Goal: Information Seeking & Learning: Check status

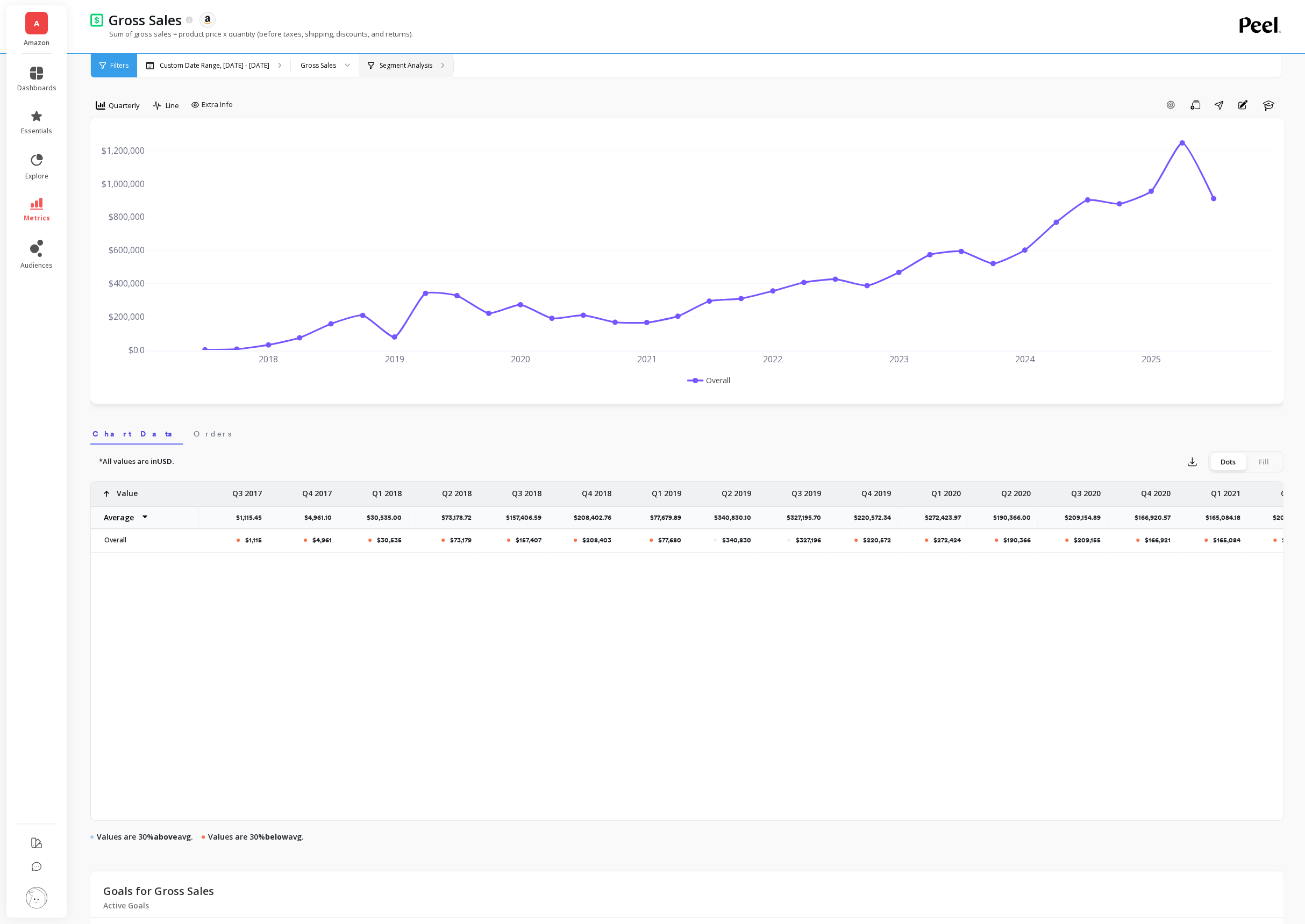
click at [430, 56] on div "Segment Analysis" at bounding box center [407, 66] width 94 height 24
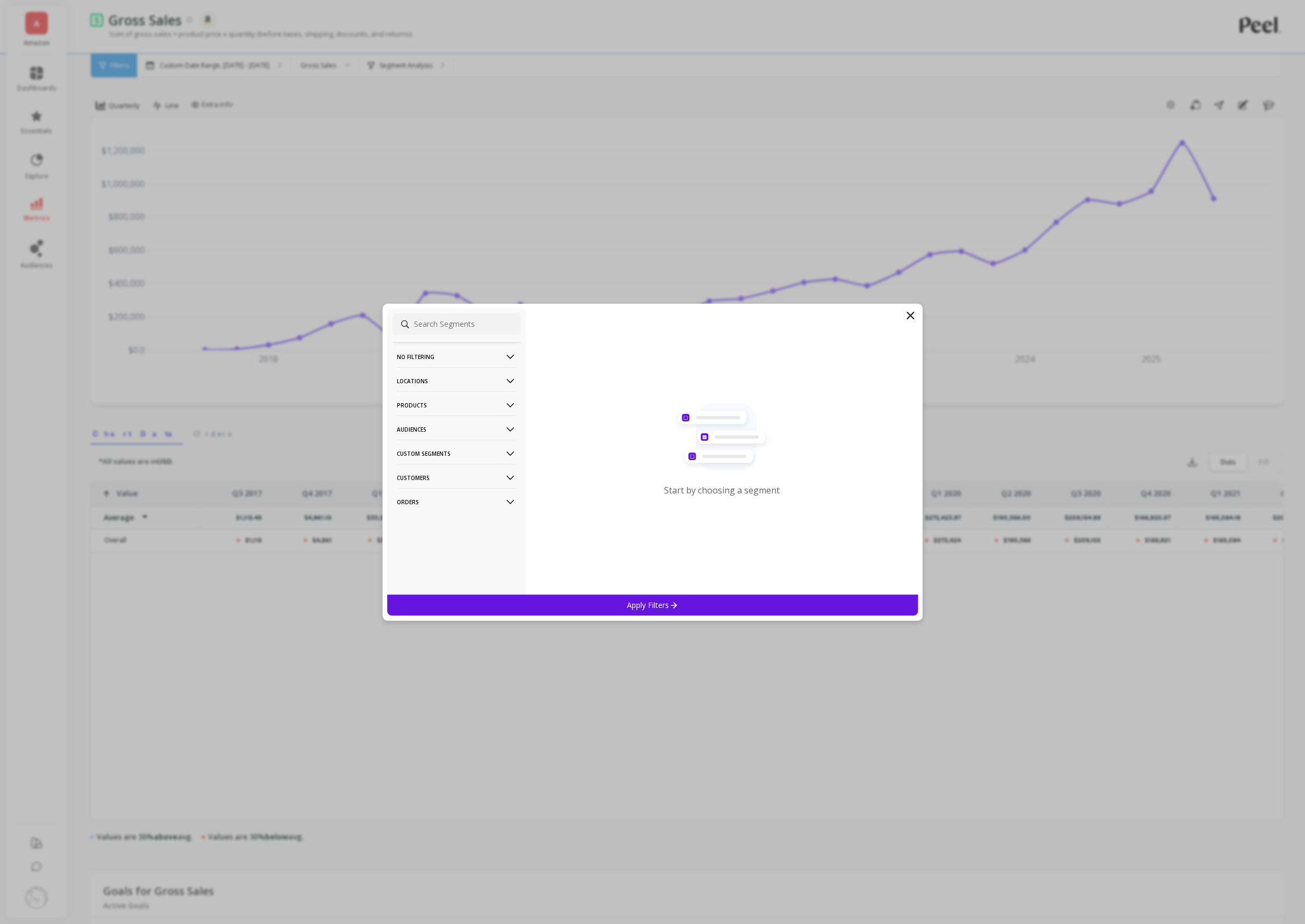
click at [453, 401] on p "Products" at bounding box center [456, 405] width 120 height 27
click at [449, 426] on div "ASIN" at bounding box center [456, 426] width 128 height 18
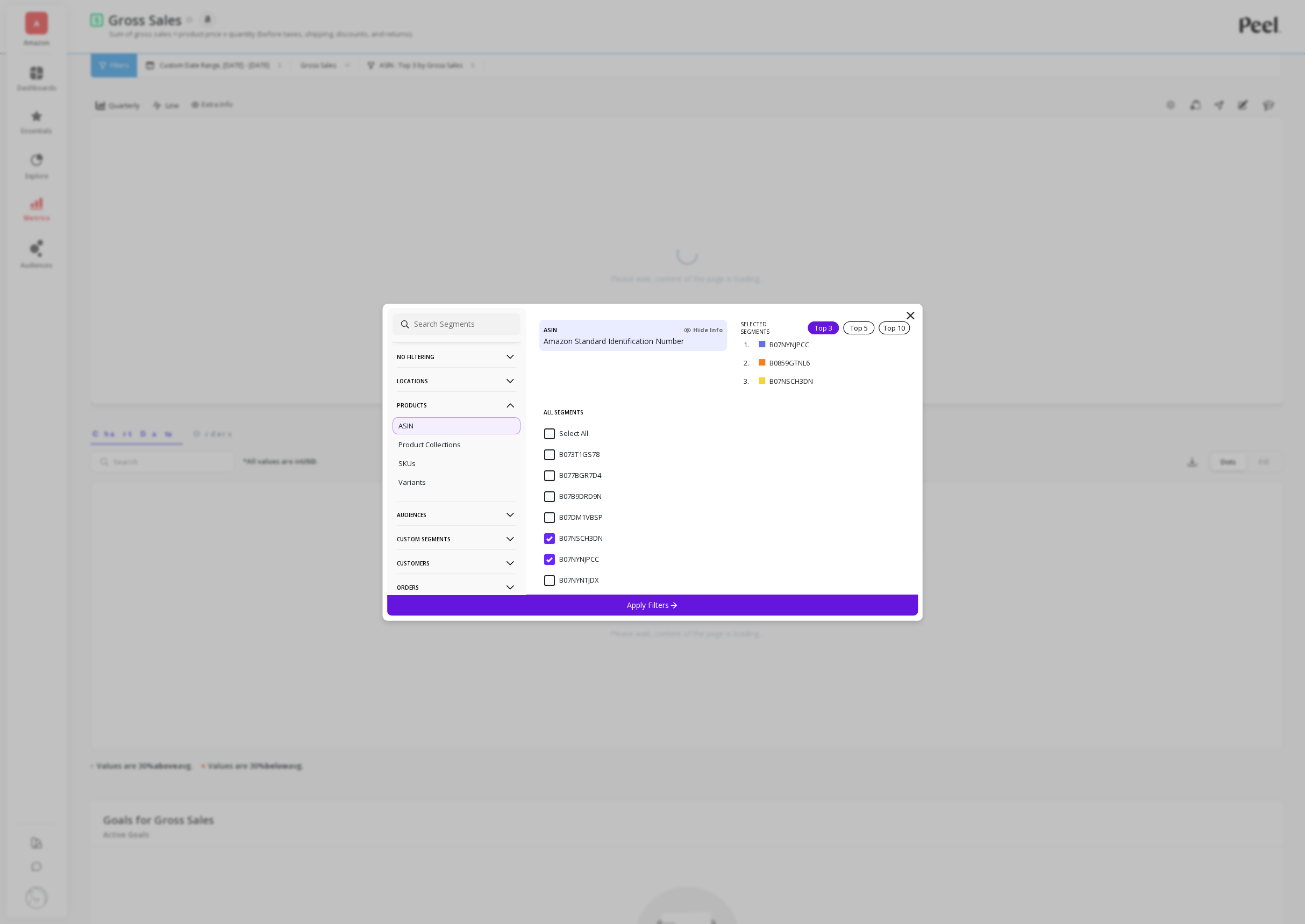
scroll to position [187, 0]
click at [552, 441] on input "B07NSCH3DN" at bounding box center [573, 442] width 59 height 11
click at [548, 502] on input "B0859GTNL6" at bounding box center [571, 502] width 56 height 11
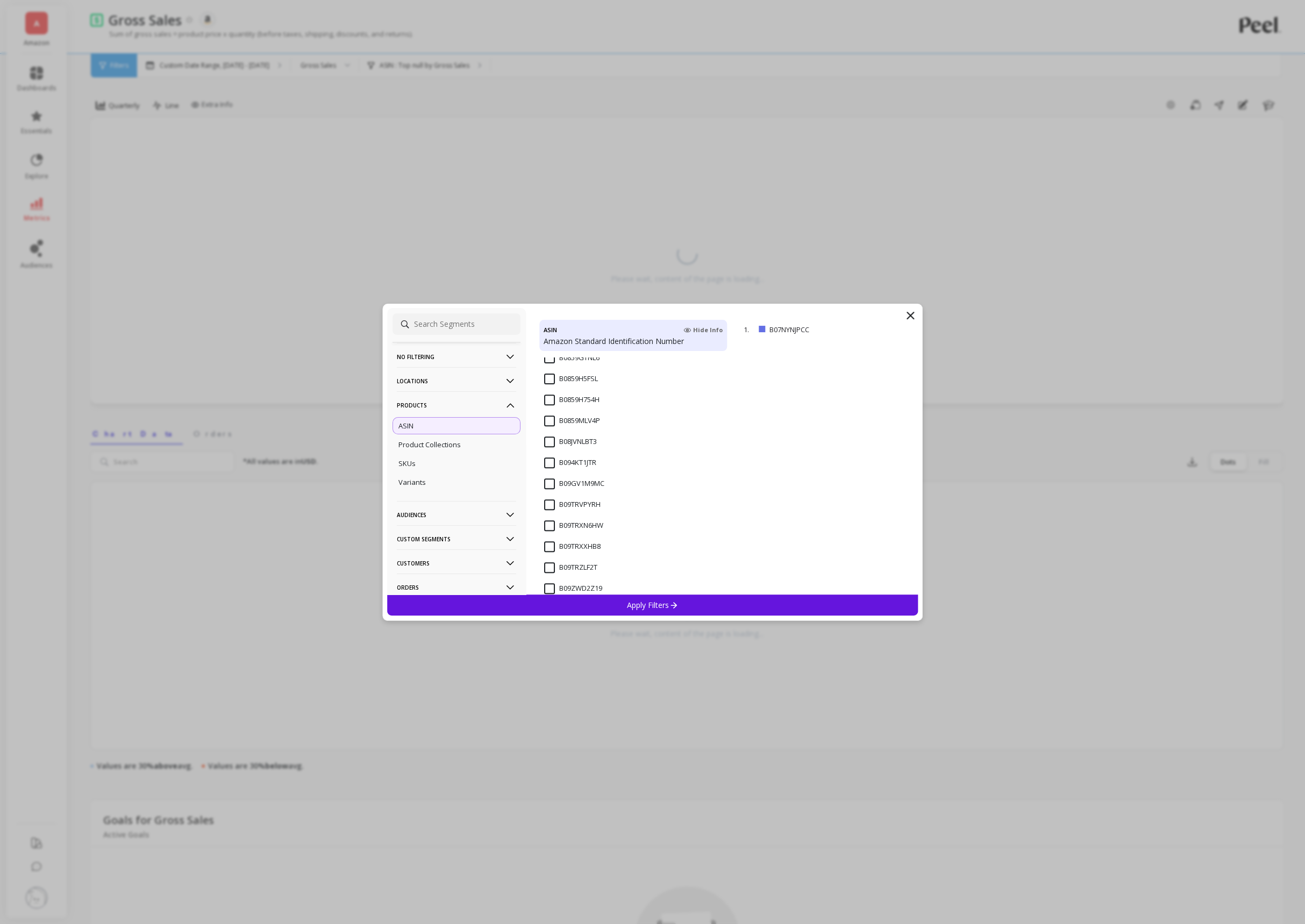
click at [620, 599] on div "Apply Filters" at bounding box center [652, 606] width 531 height 21
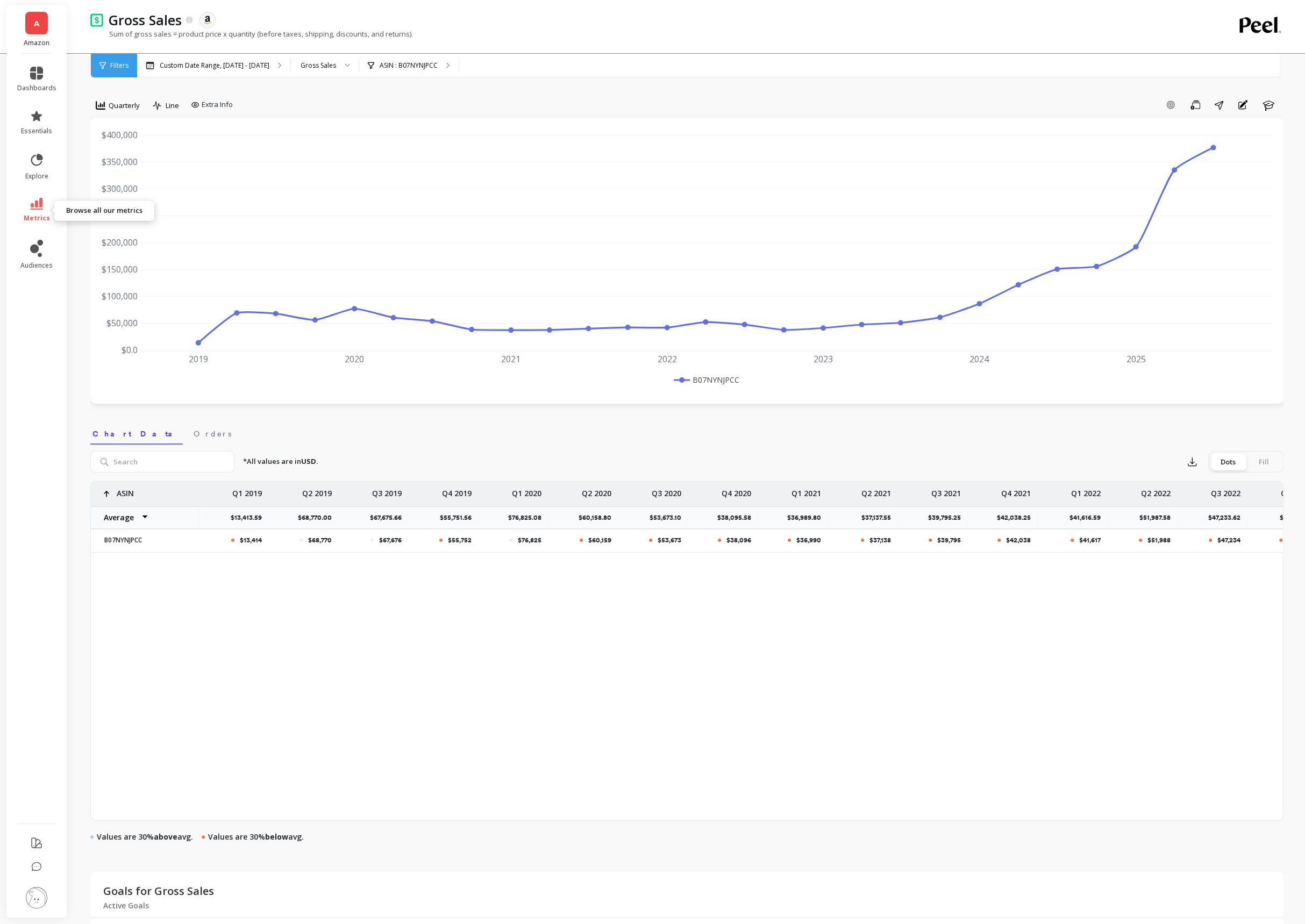
click at [41, 209] on link "metrics" at bounding box center [37, 210] width 40 height 24
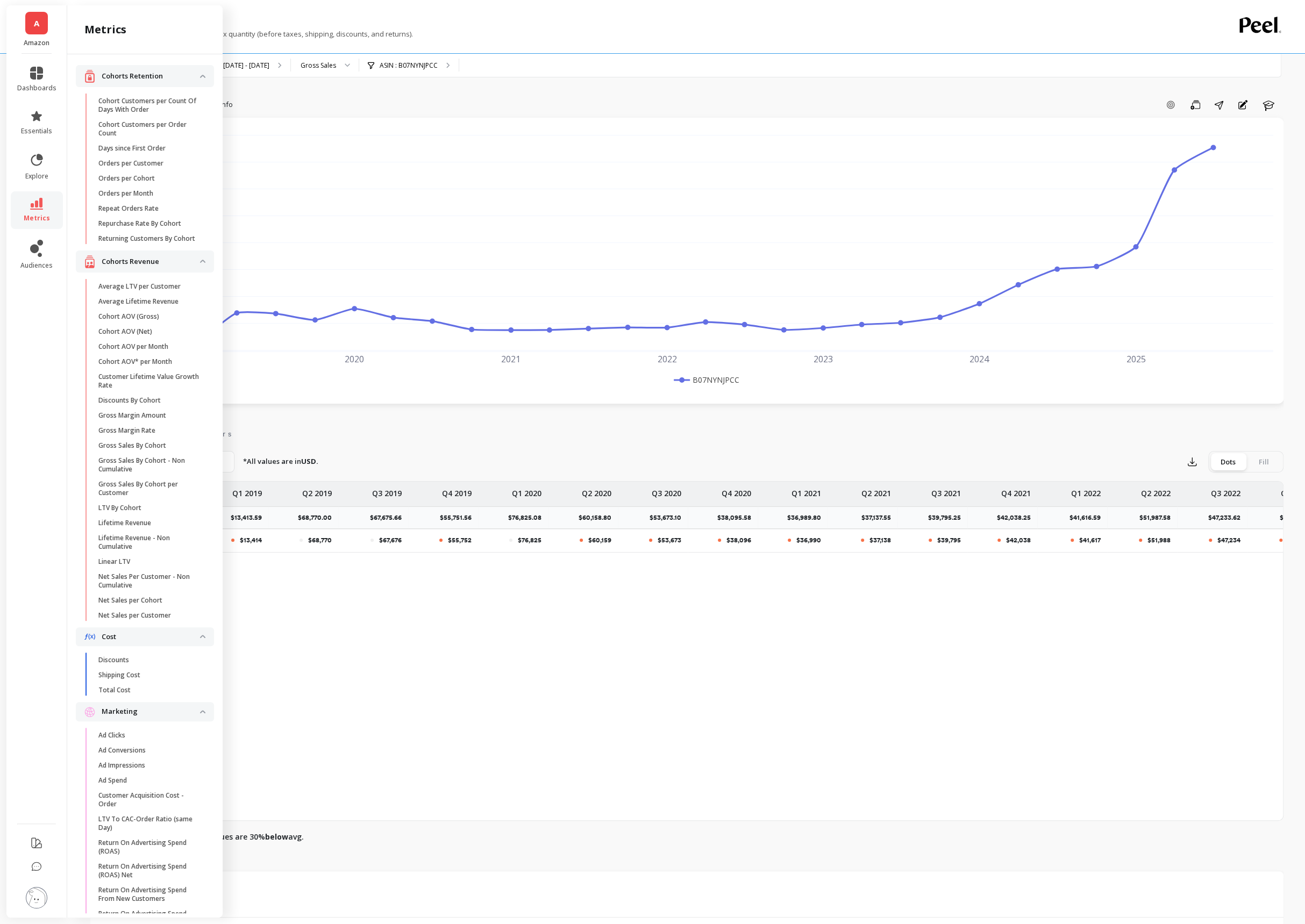
scroll to position [1189, 0]
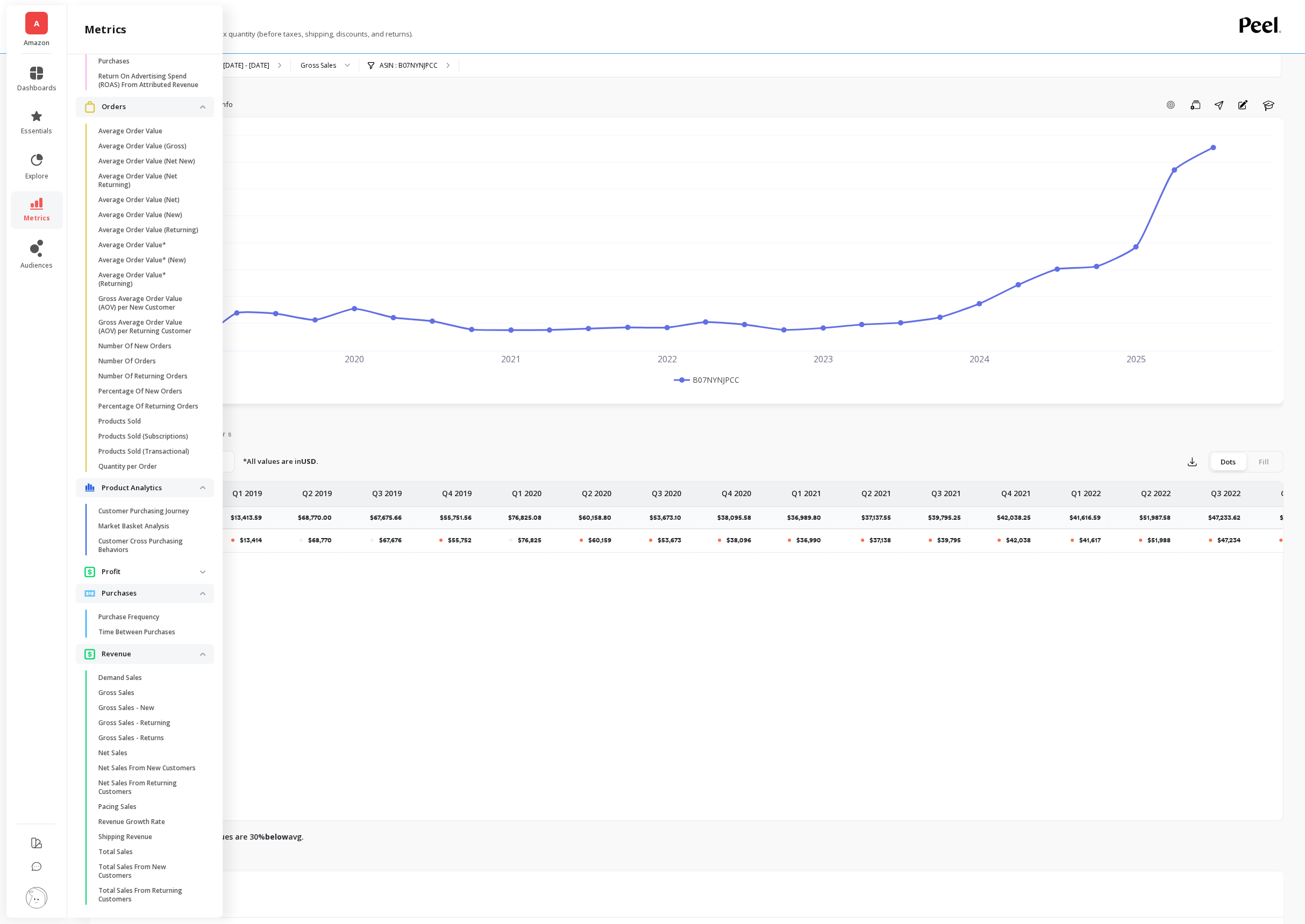
click at [41, 209] on link "metrics" at bounding box center [37, 210] width 40 height 24
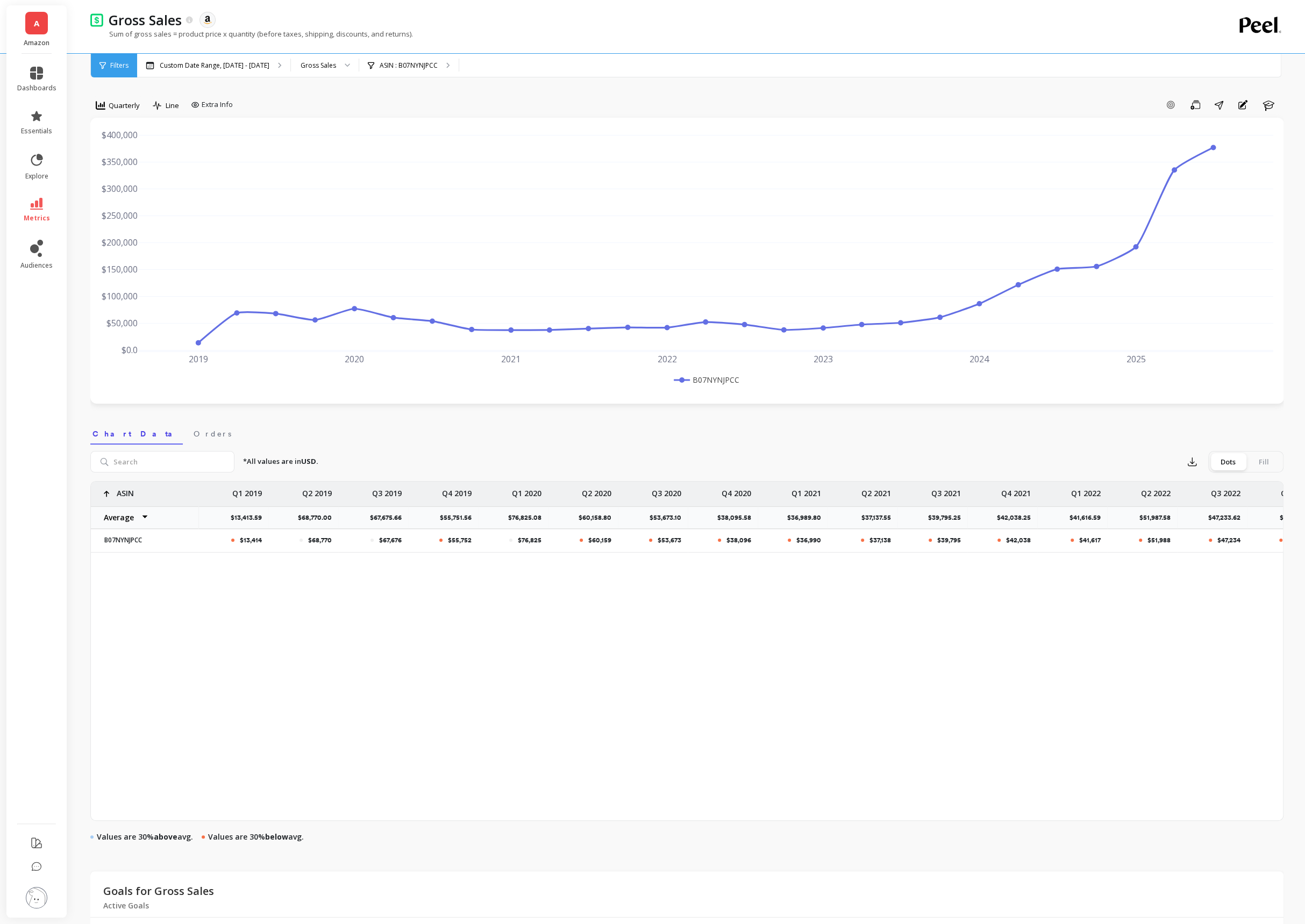
scroll to position [0, 0]
click at [133, 101] on span "Quarterly" at bounding box center [124, 105] width 31 height 10
click at [122, 249] on div "Yearly" at bounding box center [130, 245] width 61 height 10
